Goal: Task Accomplishment & Management: Use online tool/utility

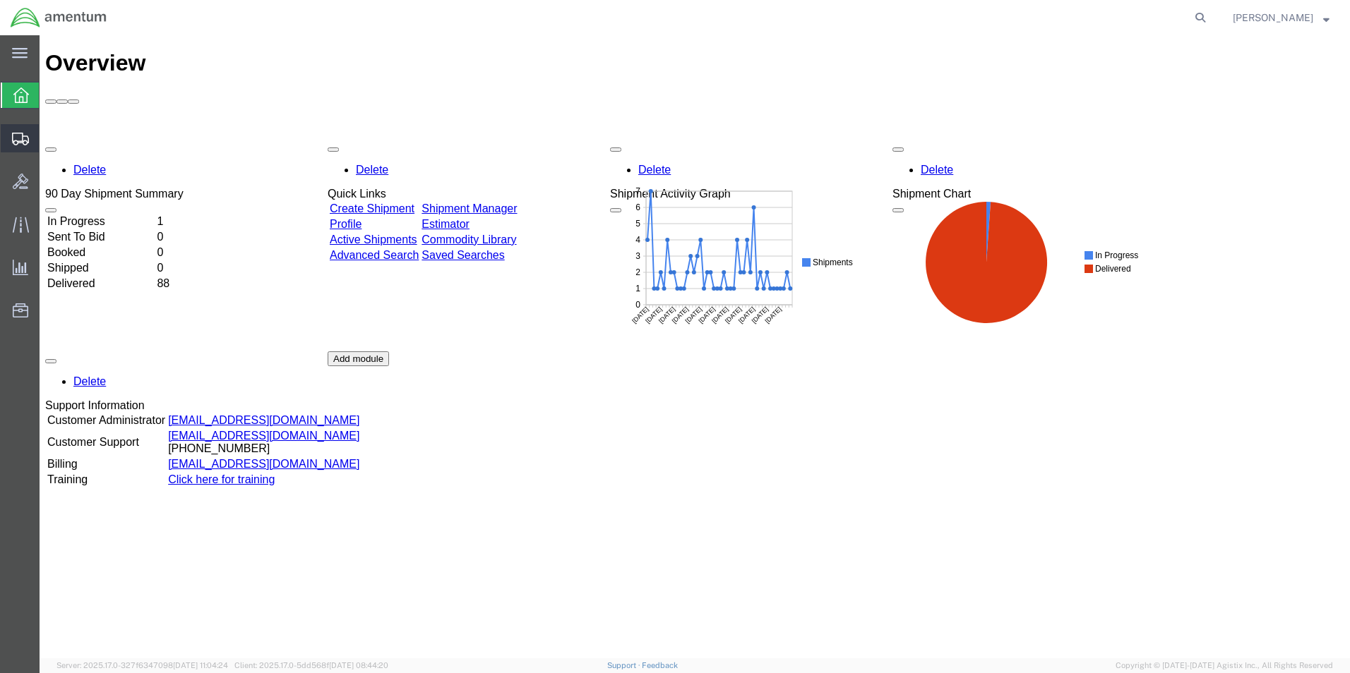
click at [49, 140] on span "Shipments" at bounding box center [44, 138] width 10 height 28
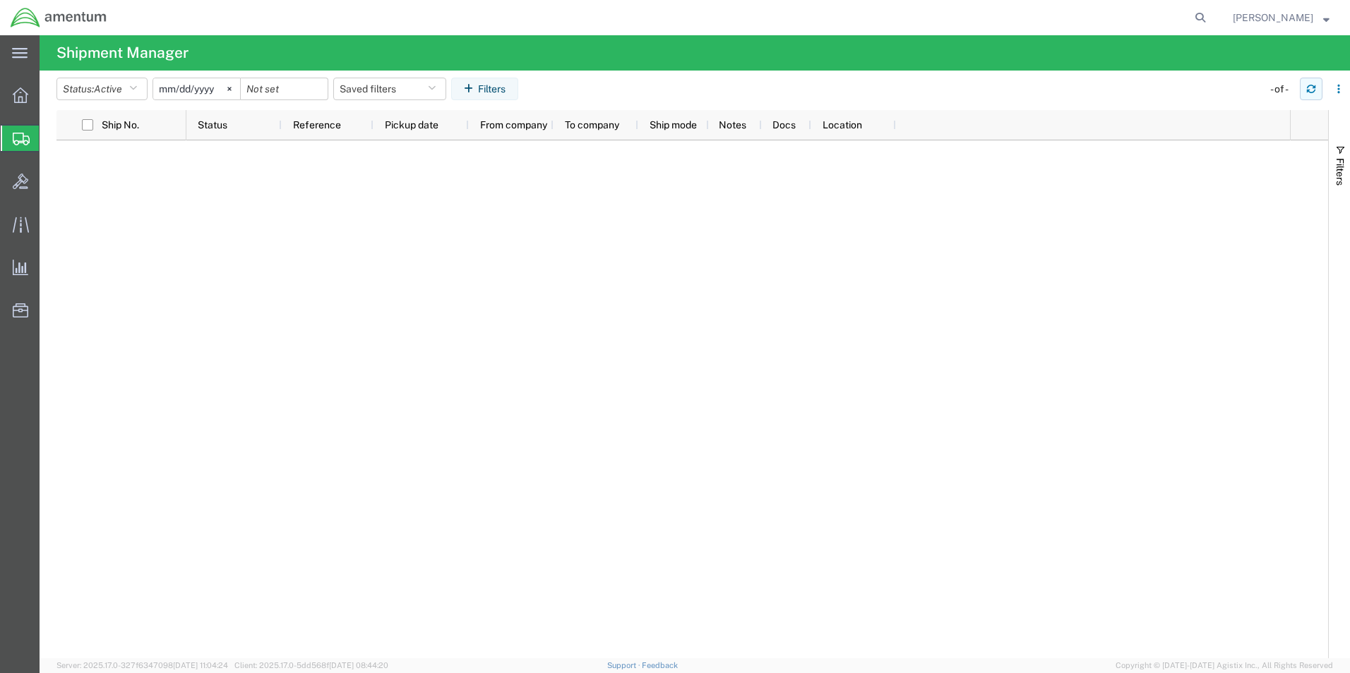
click at [1310, 90] on icon "button" at bounding box center [1311, 89] width 10 height 10
click at [1311, 90] on icon "button" at bounding box center [1311, 89] width 10 height 10
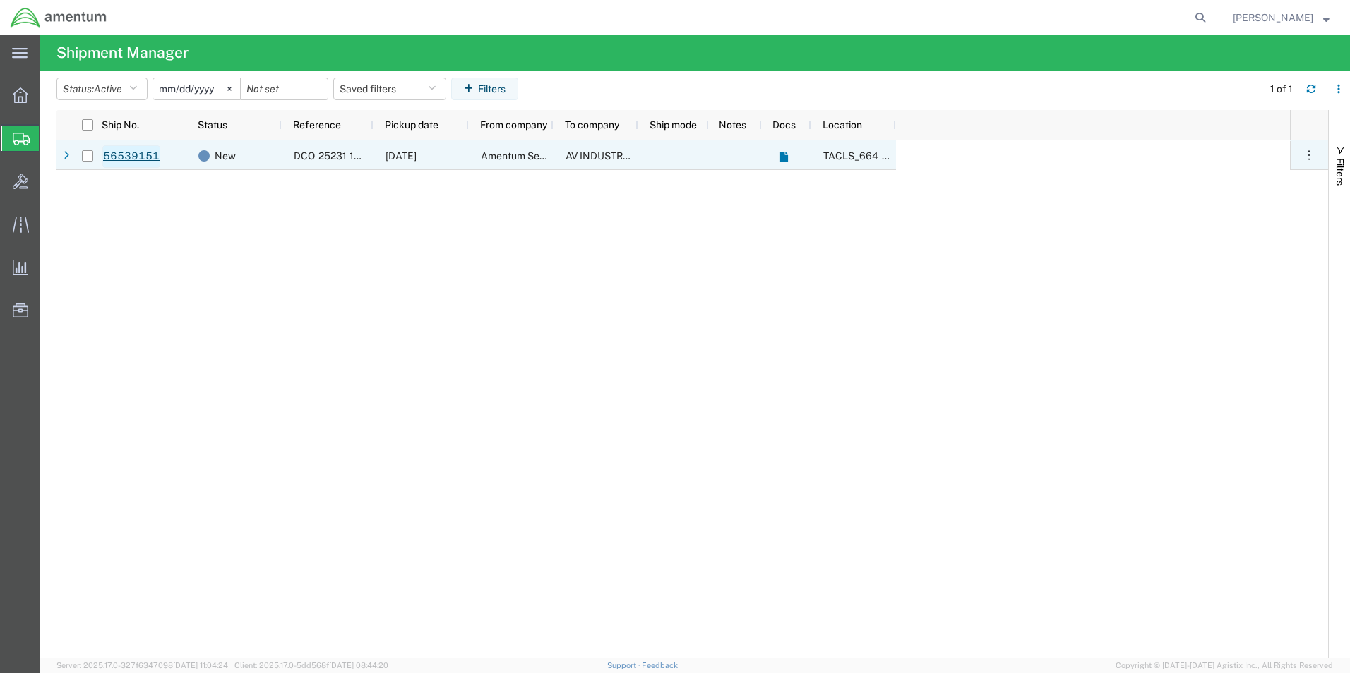
click at [137, 158] on link "56539151" at bounding box center [131, 156] width 58 height 23
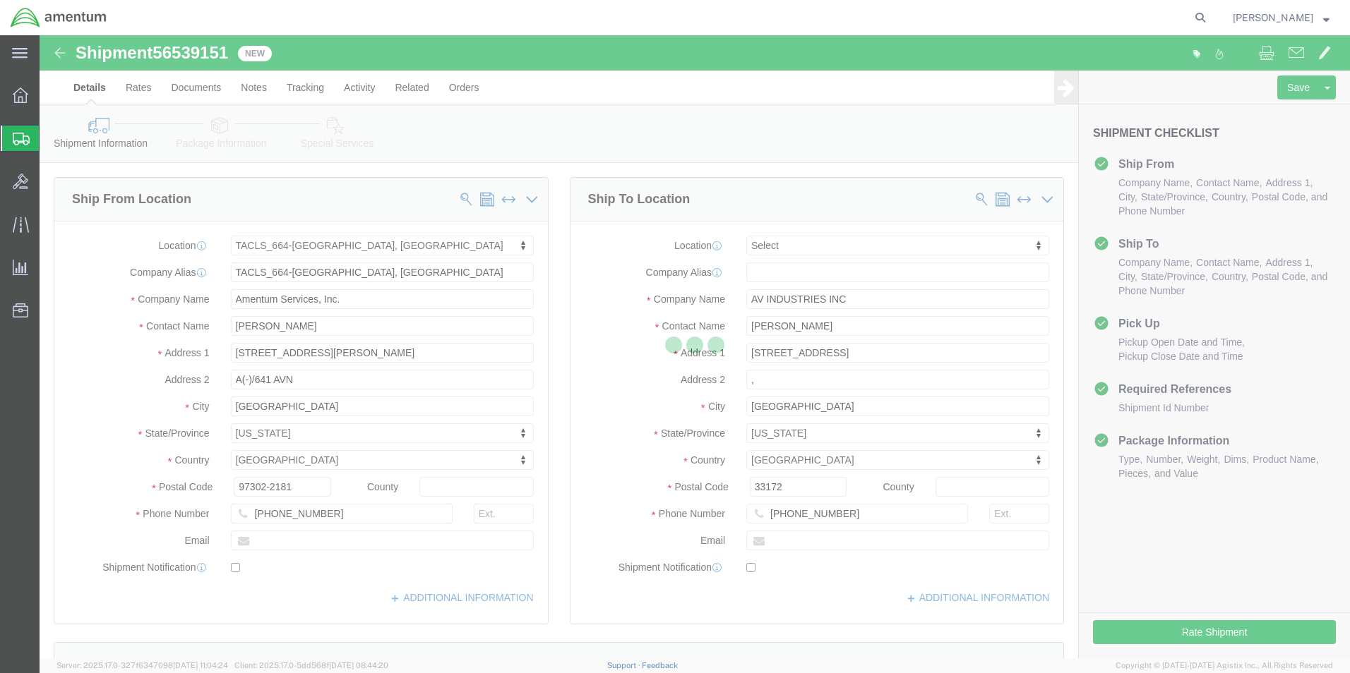
select select "42731"
select select
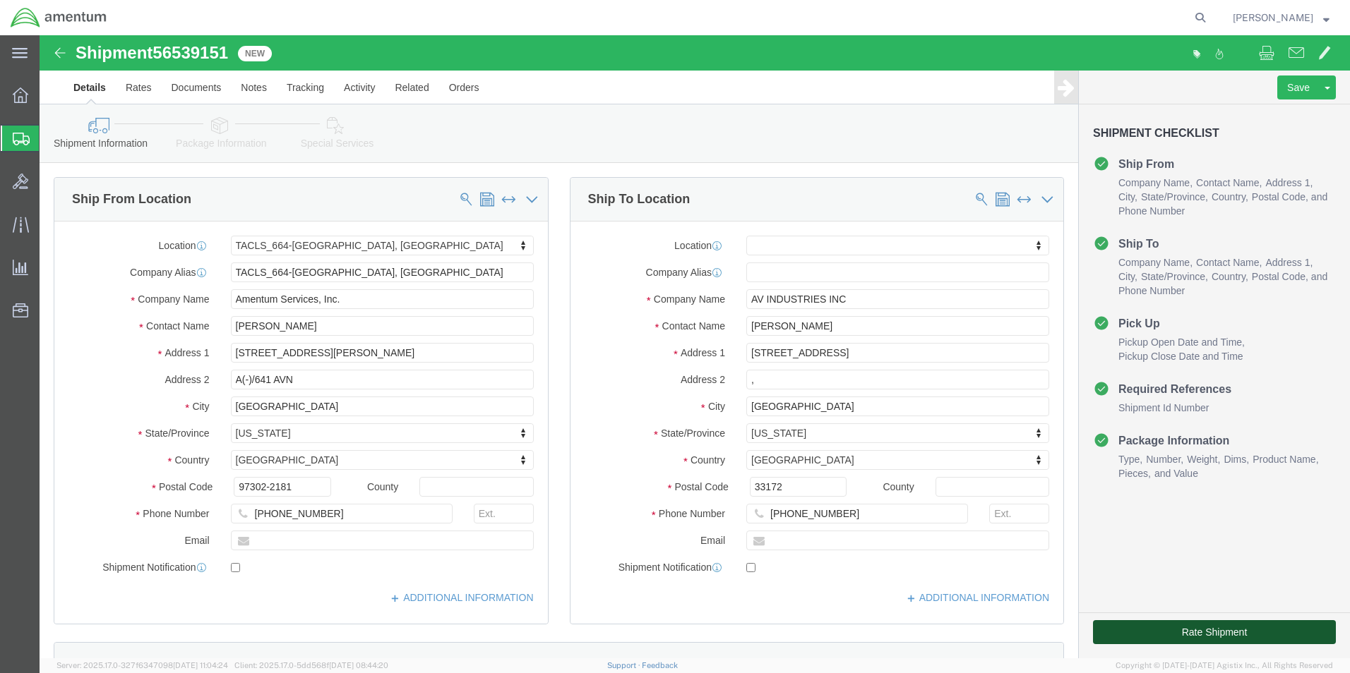
click button "Rate Shipment"
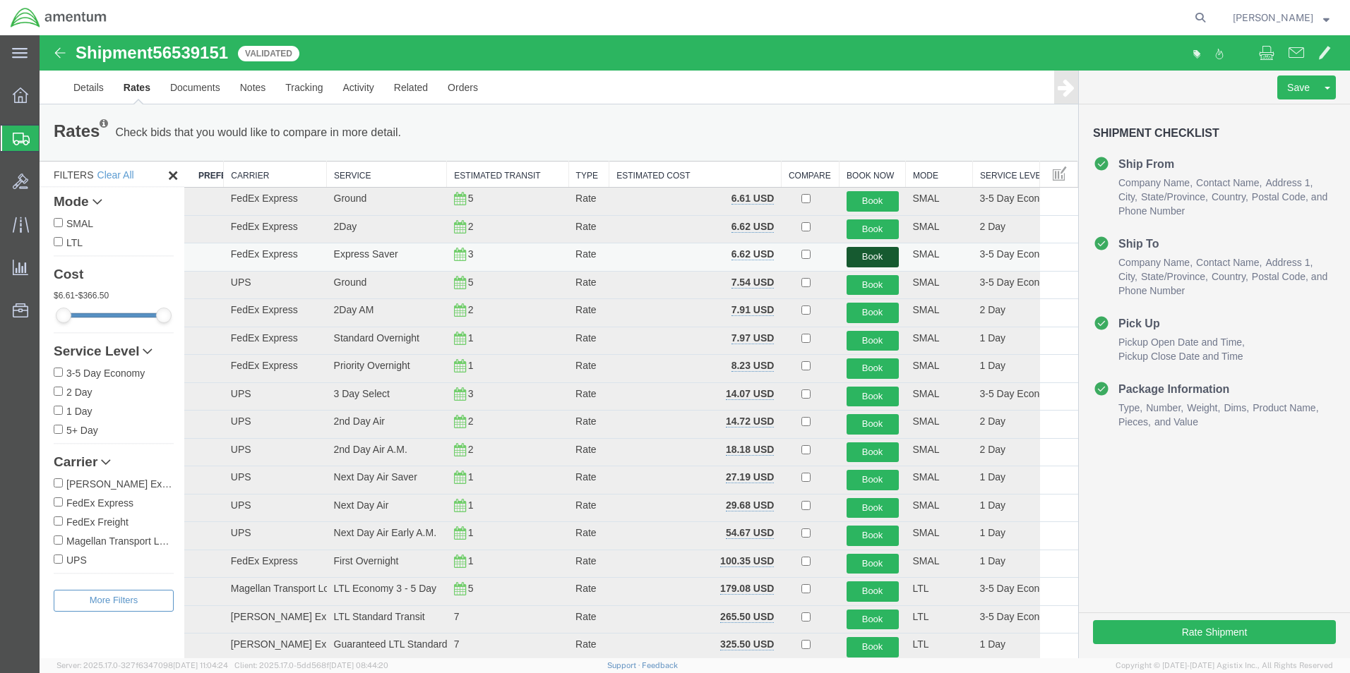
click at [863, 258] on button "Book" at bounding box center [872, 257] width 52 height 20
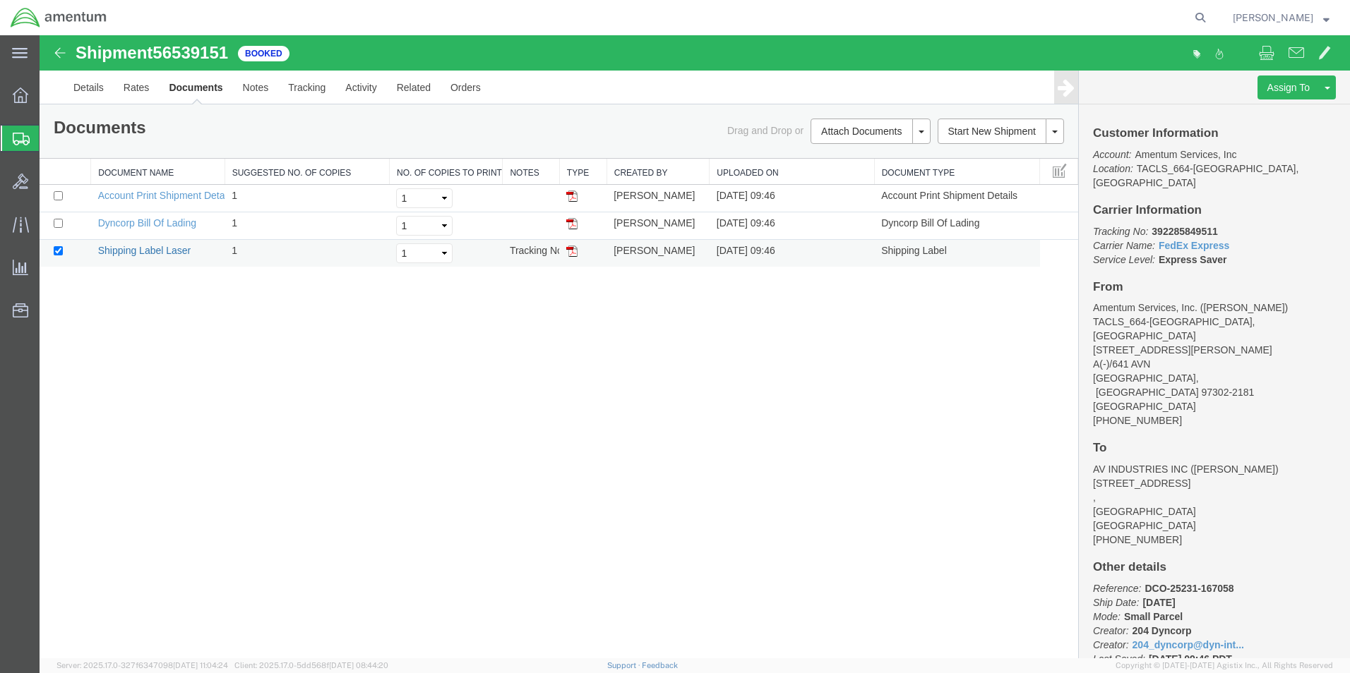
click at [157, 249] on link "Shipping Label Laser" at bounding box center [144, 250] width 93 height 11
click at [0, 0] on span "Shipment Manager" at bounding box center [0, 0] width 0 height 0
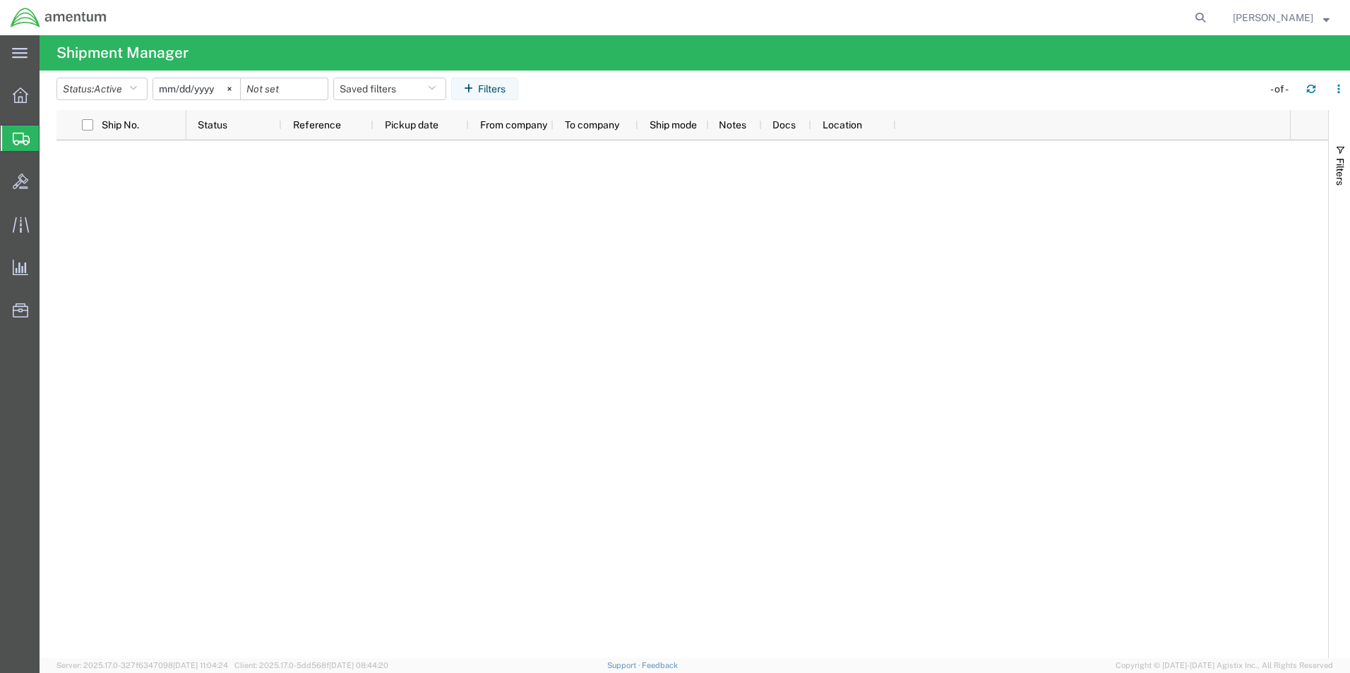
click at [0, 0] on span "Shipment Manager" at bounding box center [0, 0] width 0 height 0
click at [1309, 88] on icon "button" at bounding box center [1311, 89] width 10 height 10
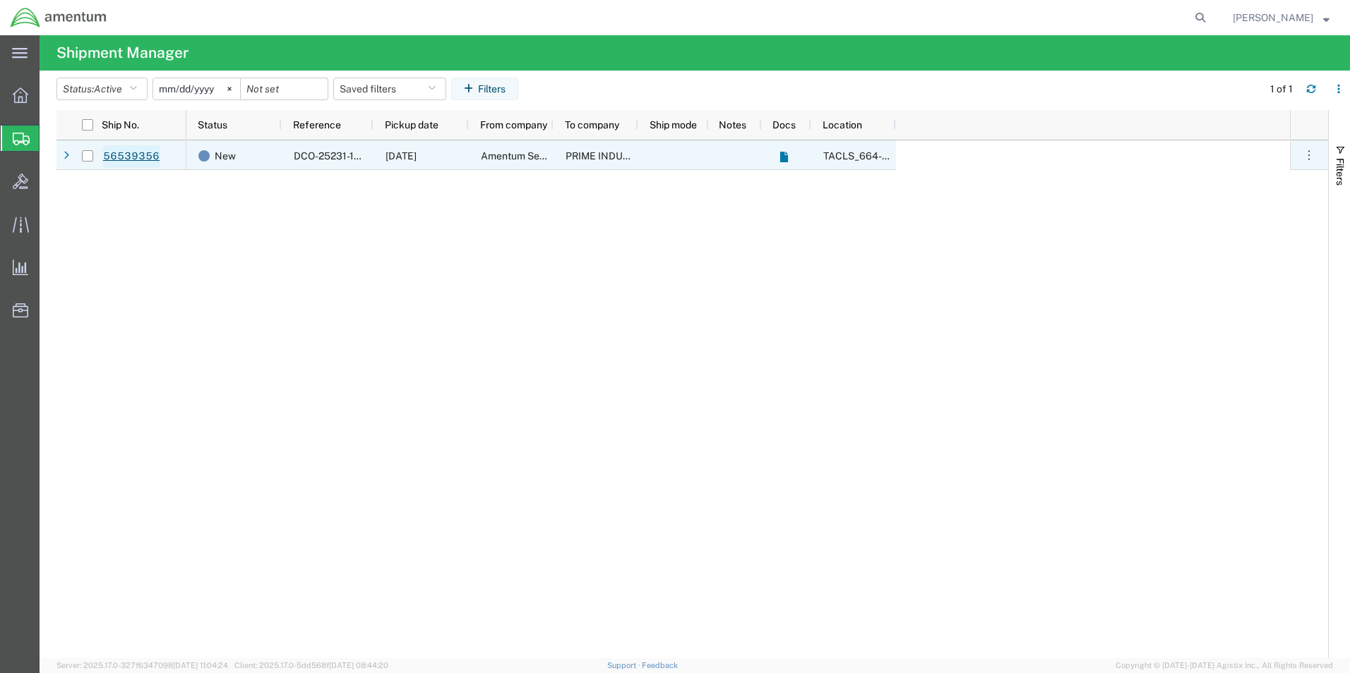
click at [126, 149] on link "56539356" at bounding box center [131, 156] width 58 height 23
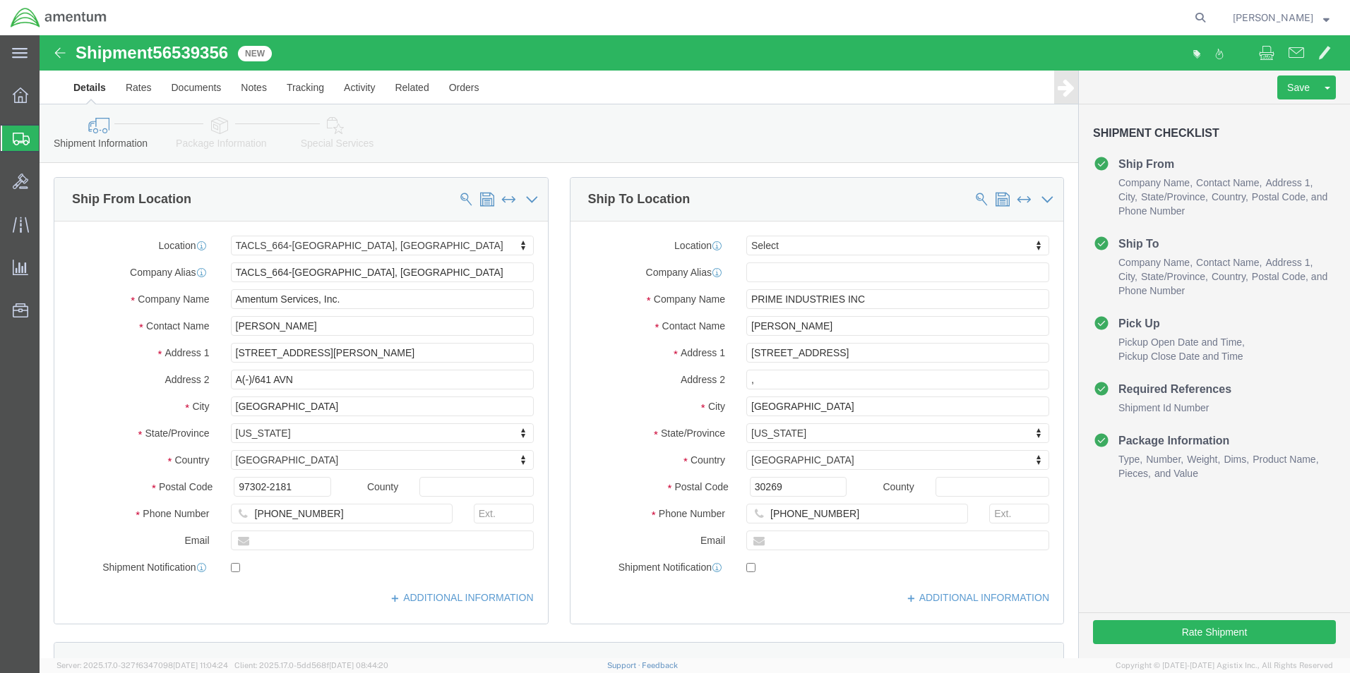
select select "42731"
select select
click button "Rate Shipment"
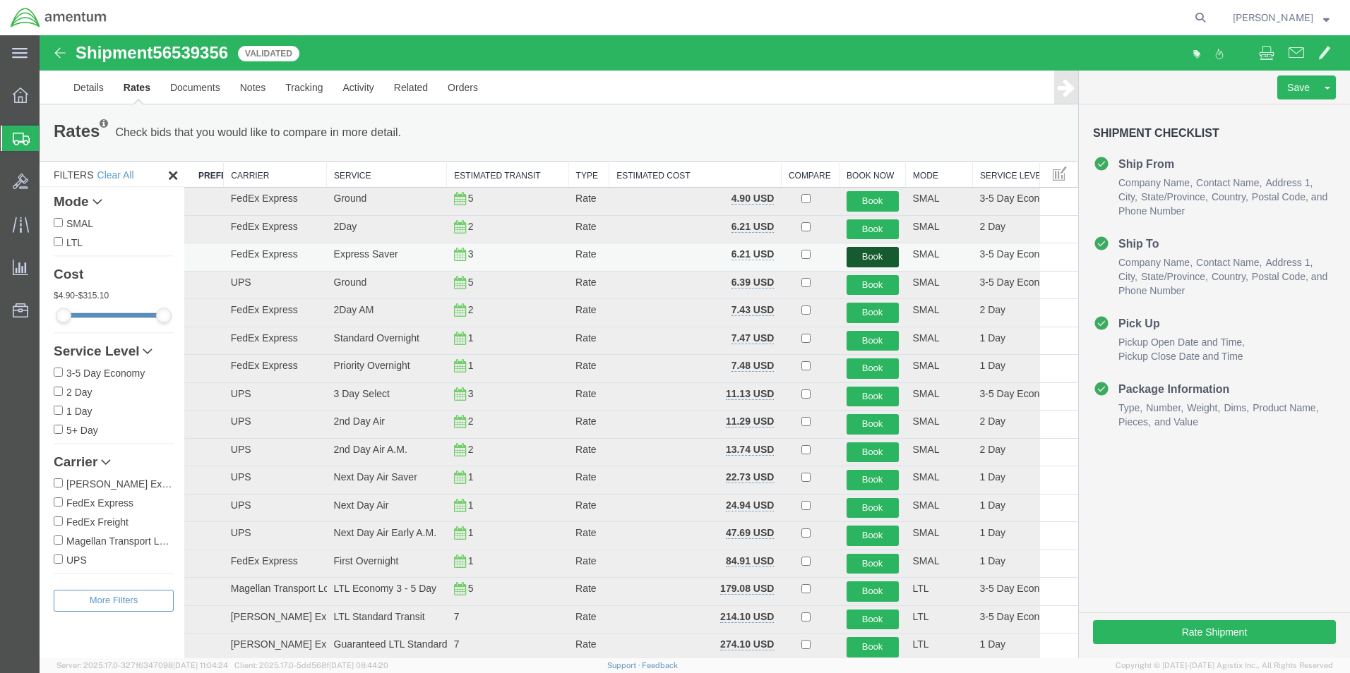
click at [864, 251] on button "Book" at bounding box center [872, 257] width 52 height 20
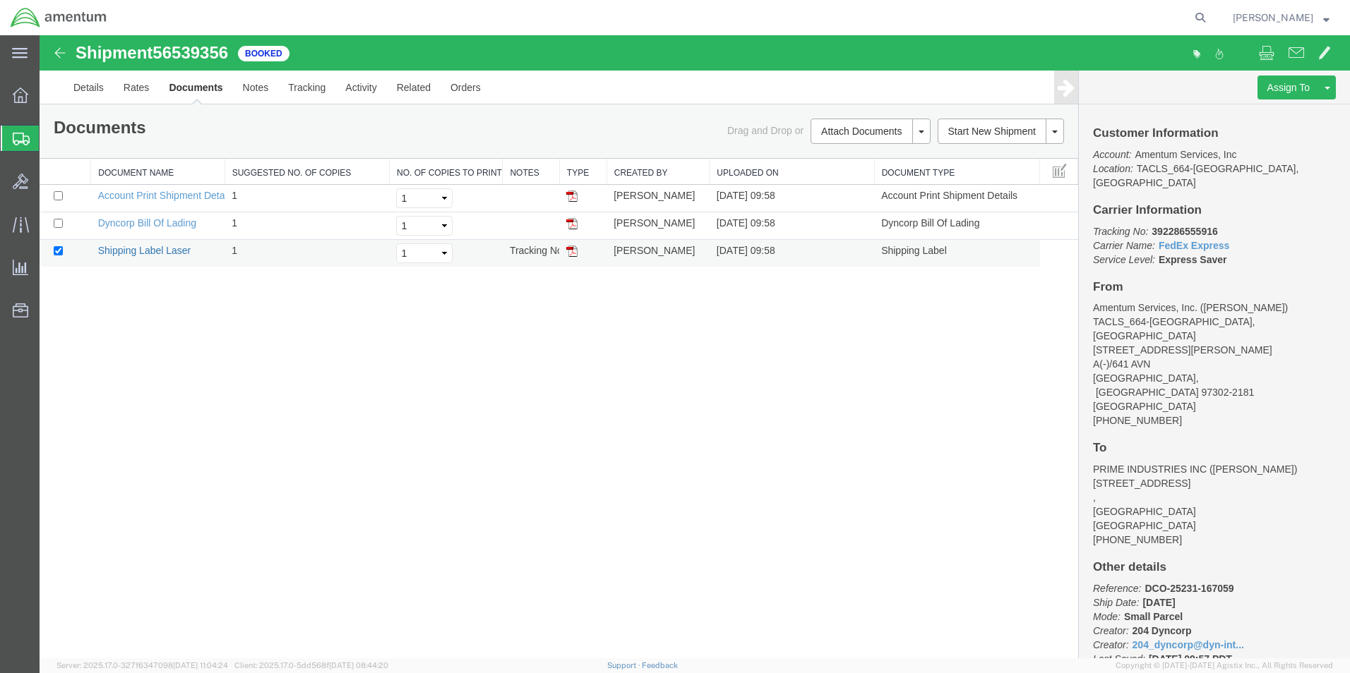
click at [160, 253] on link "Shipping Label Laser" at bounding box center [144, 250] width 93 height 11
click at [0, 0] on span "Shipment Manager" at bounding box center [0, 0] width 0 height 0
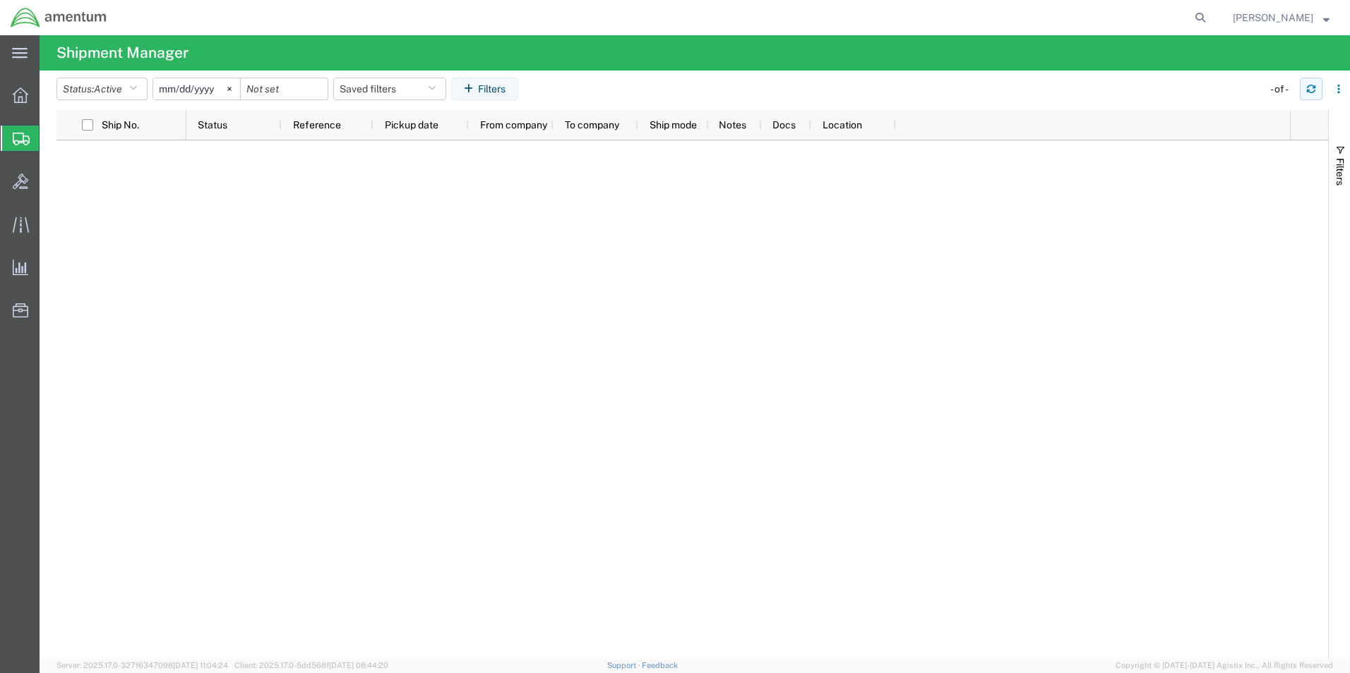
click at [1310, 88] on icon "button" at bounding box center [1311, 89] width 10 height 10
click at [1310, 87] on icon "button" at bounding box center [1311, 89] width 10 height 10
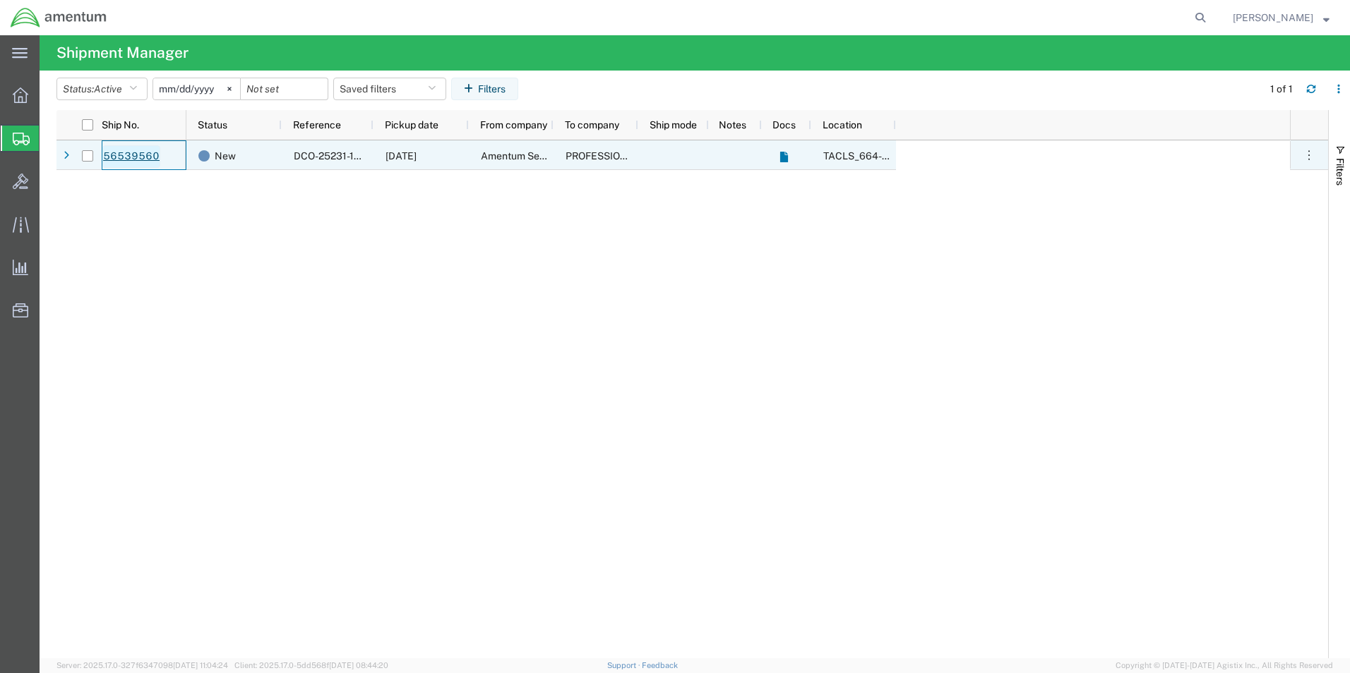
click at [123, 155] on link "56539560" at bounding box center [131, 156] width 58 height 23
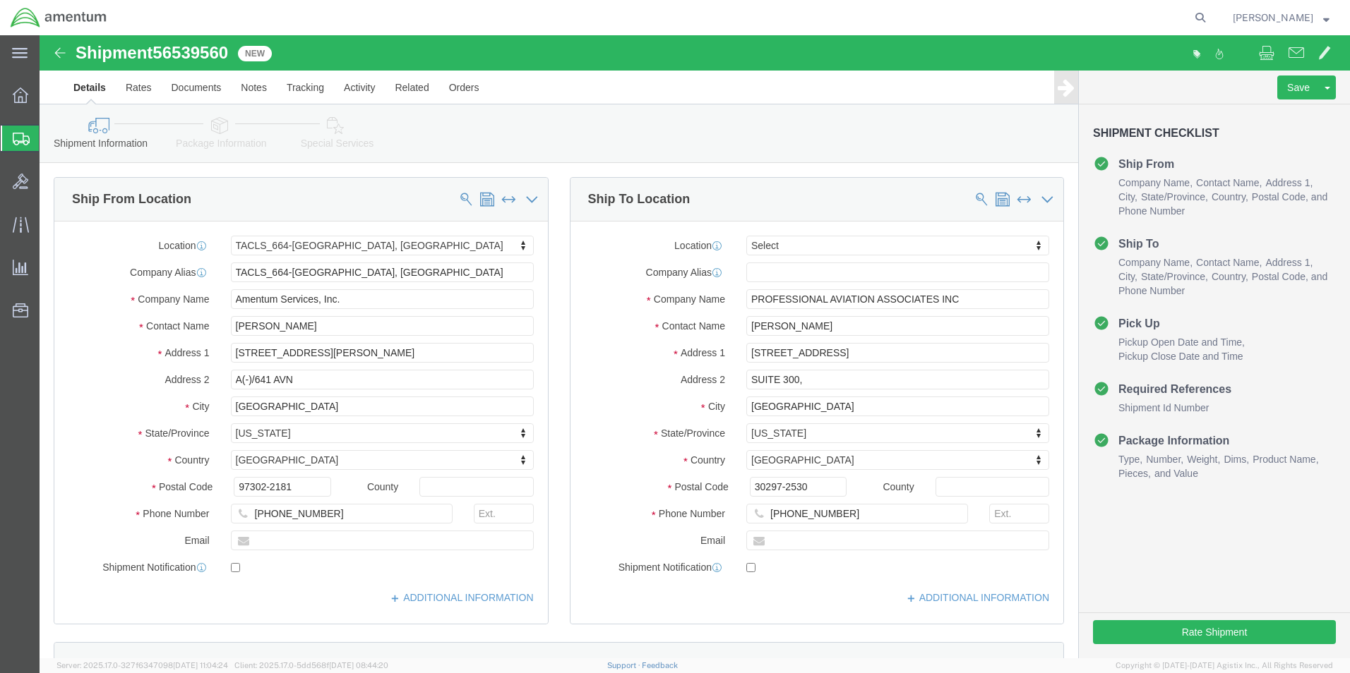
select select "42731"
select select
click button "Rate Shipment"
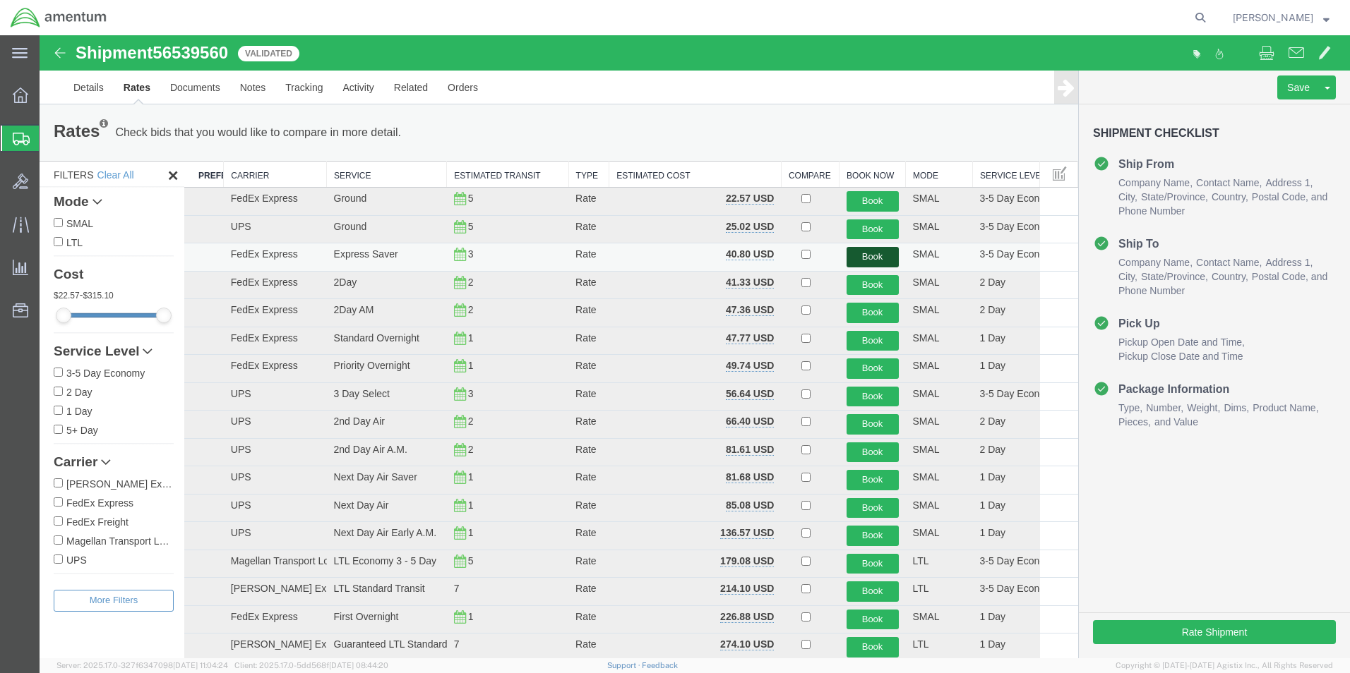
click at [866, 256] on button "Book" at bounding box center [872, 257] width 52 height 20
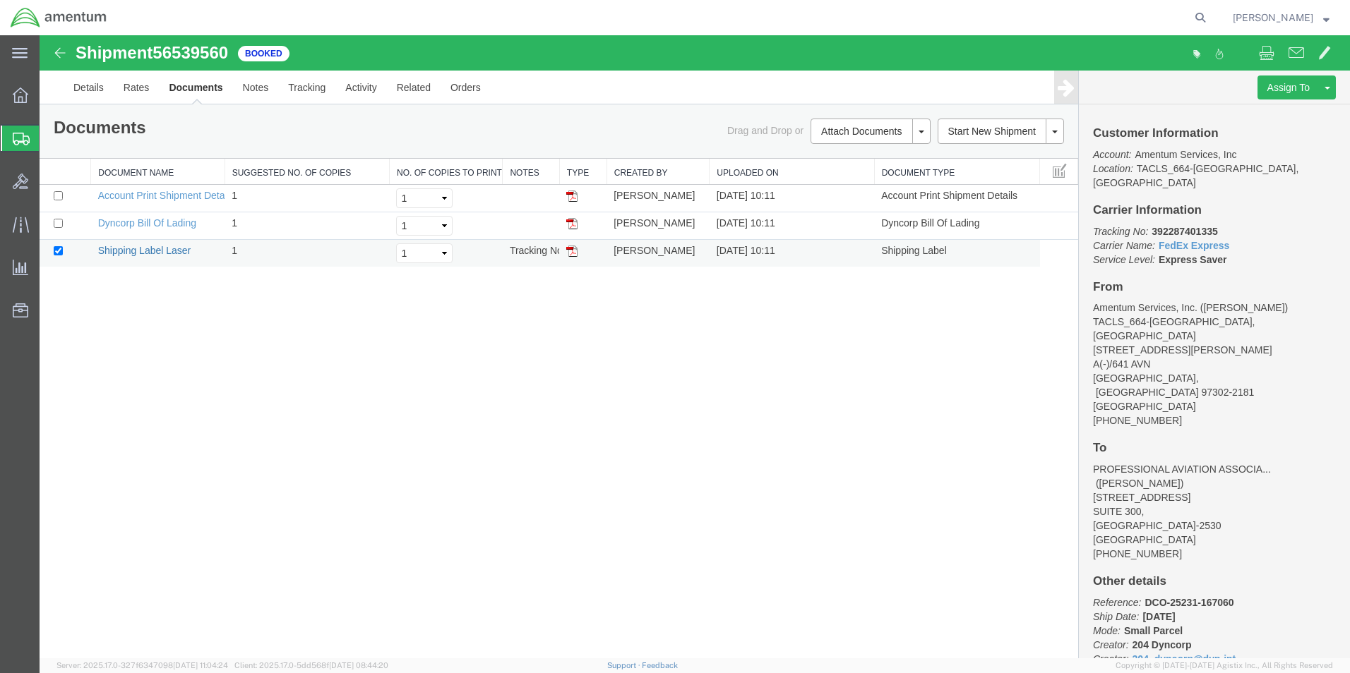
click at [164, 251] on link "Shipping Label Laser" at bounding box center [144, 250] width 93 height 11
